Goal: Find contact information: Find contact information

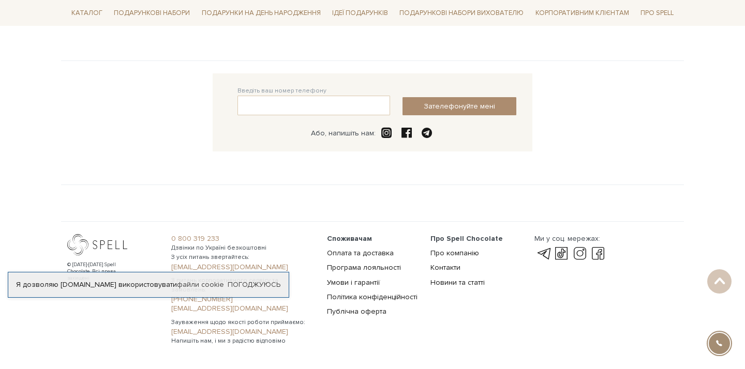
scroll to position [269, 0]
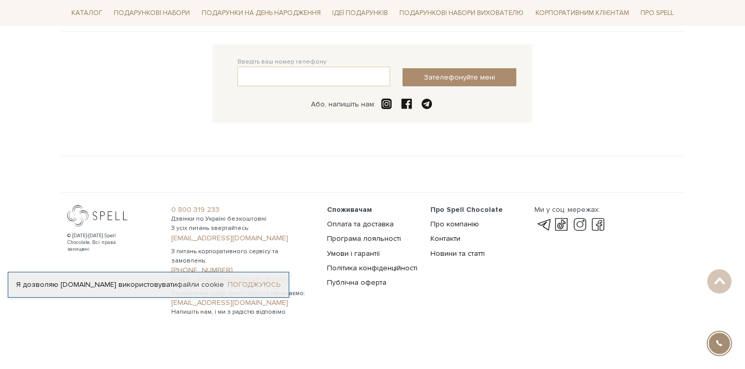
click at [237, 284] on link "Погоджуюсь" at bounding box center [254, 284] width 53 height 9
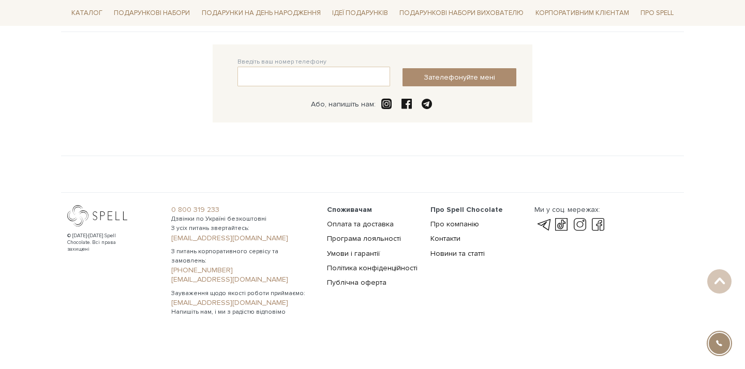
click at [101, 236] on div "© [DATE]-[DATE] Spell Chocolate. Всі права захищені" at bounding box center [102, 243] width 70 height 20
copy div "Spell"
click at [438, 237] on link "Контакти" at bounding box center [445, 238] width 30 height 9
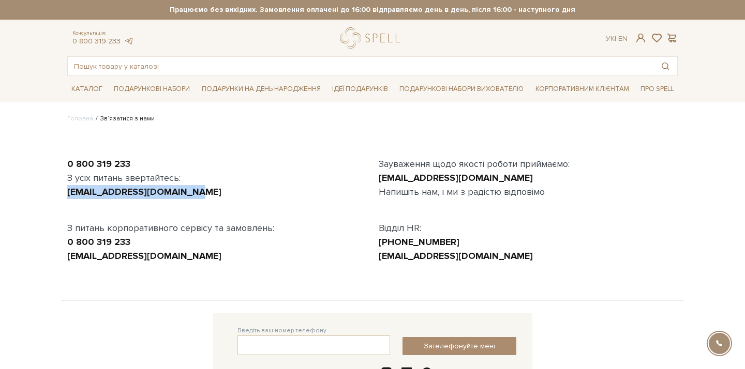
drag, startPoint x: 183, startPoint y: 193, endPoint x: 57, endPoint y: 194, distance: 125.7
click at [57, 194] on body "Подарункові набори SALE Корпоративним клієнтам Доставка і оплата Консультація: …" at bounding box center [372, 298] width 745 height 596
copy link "[EMAIL_ADDRESS][DOMAIN_NAME]"
